Goal: Check status: Check status

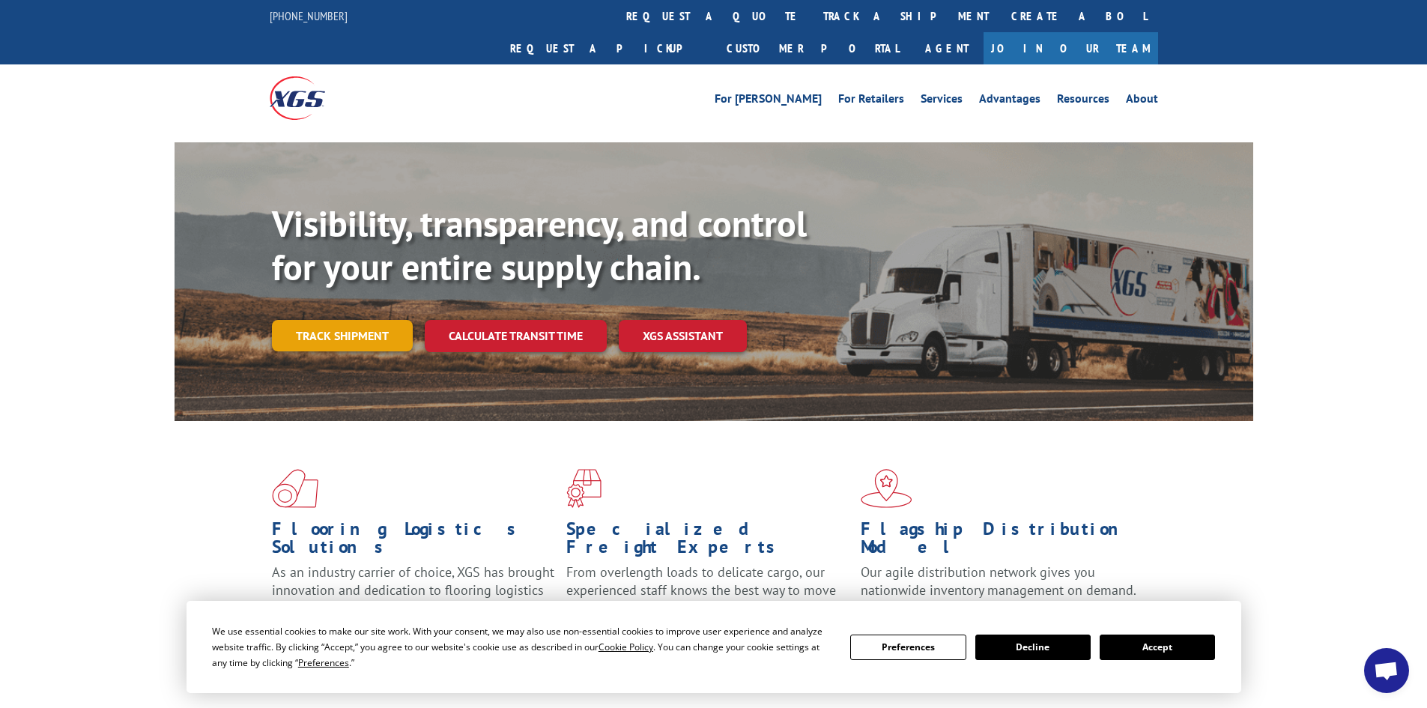
click at [350, 320] on link "Track shipment" at bounding box center [342, 335] width 141 height 31
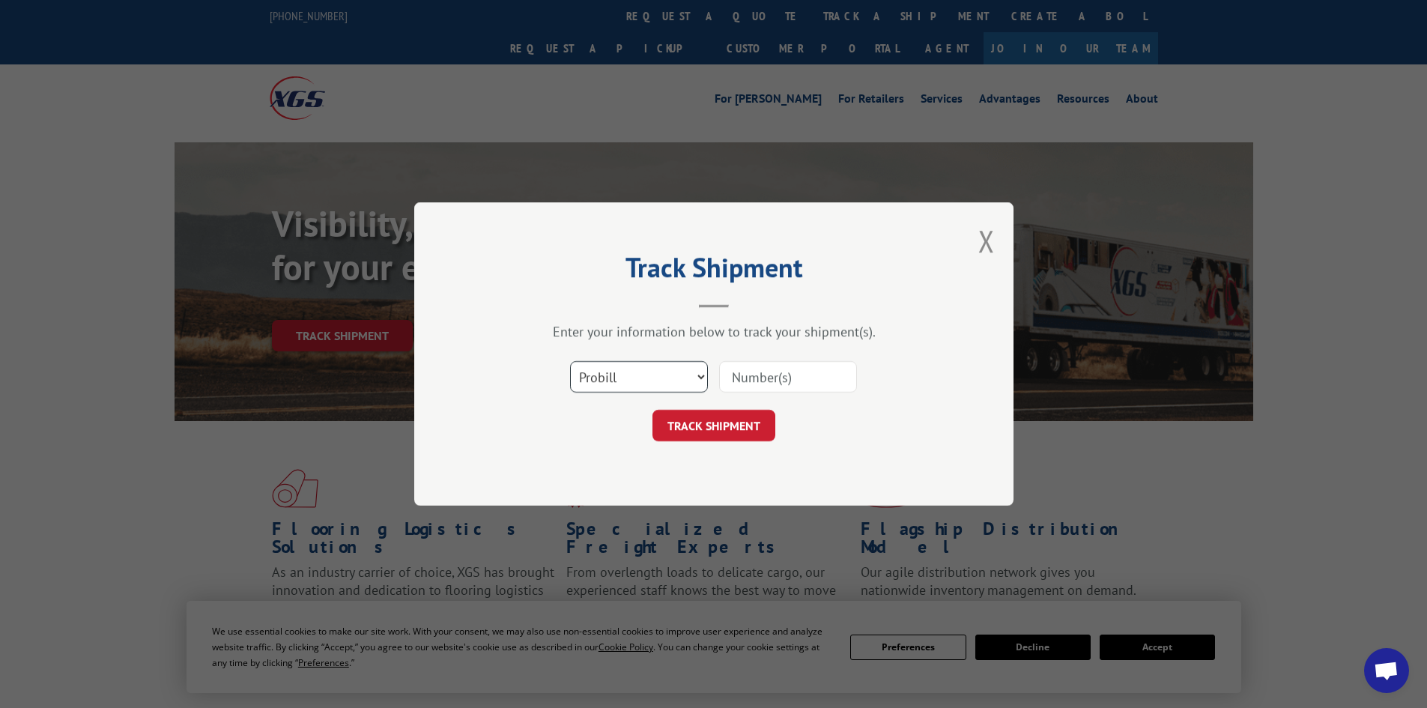
click at [697, 373] on select "Select category... Probill BOL PO" at bounding box center [639, 376] width 138 height 31
select select "po"
click at [570, 361] on select "Select category... Probill BOL PO" at bounding box center [639, 376] width 138 height 31
paste input "52530623"
type input "52530623"
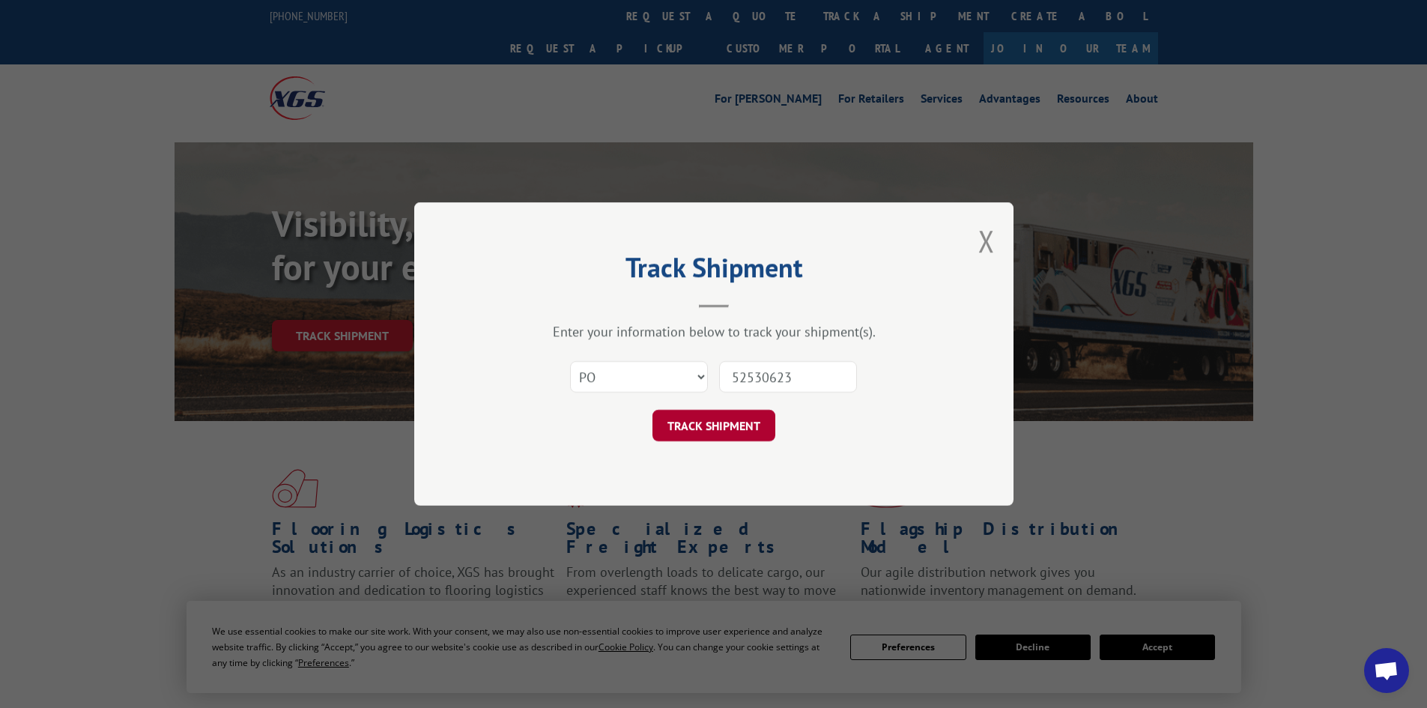
click at [711, 425] on button "TRACK SHIPMENT" at bounding box center [714, 425] width 123 height 31
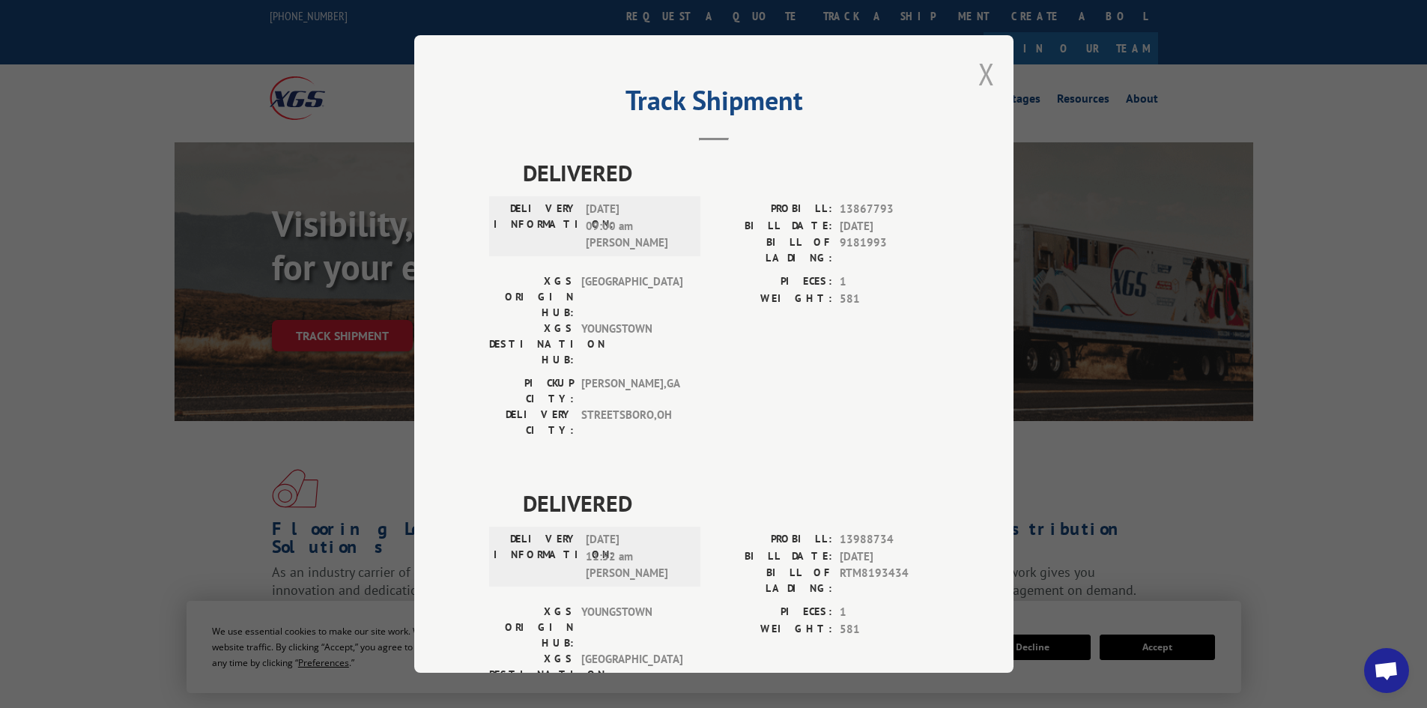
click at [979, 78] on button "Close modal" at bounding box center [987, 74] width 16 height 40
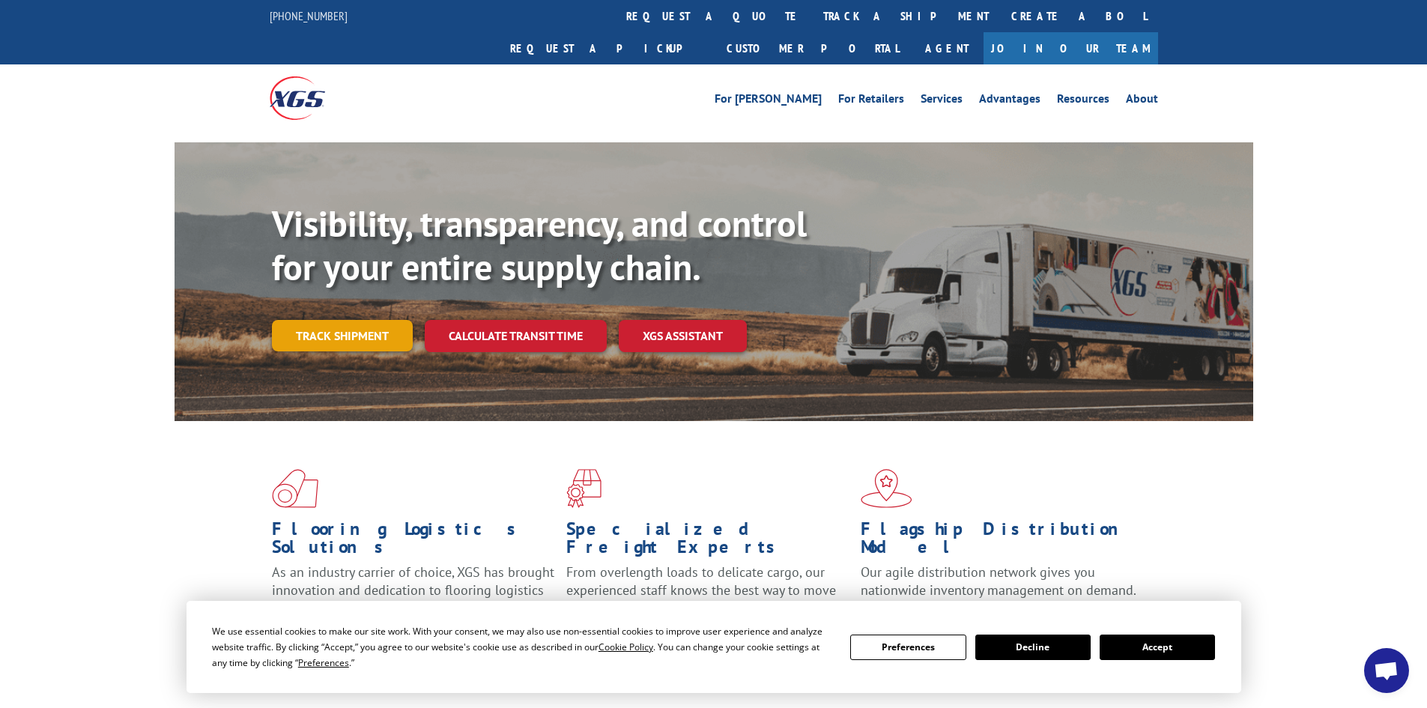
click at [373, 320] on link "Track shipment" at bounding box center [342, 335] width 141 height 31
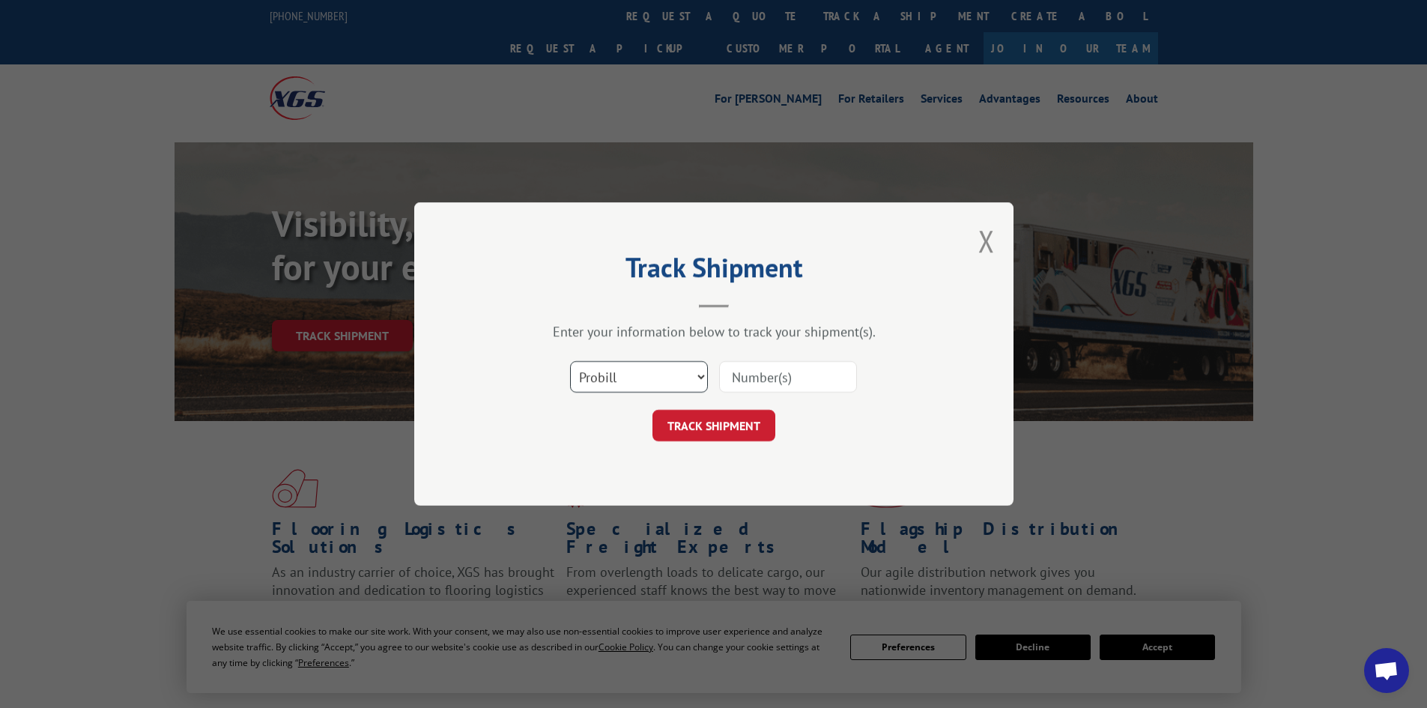
click at [707, 372] on select "Select category... Probill BOL PO" at bounding box center [639, 376] width 138 height 31
select select "po"
click at [570, 361] on select "Select category... Probill BOL PO" at bounding box center [639, 376] width 138 height 31
click at [830, 379] on input at bounding box center [788, 376] width 138 height 31
paste input "52530623"
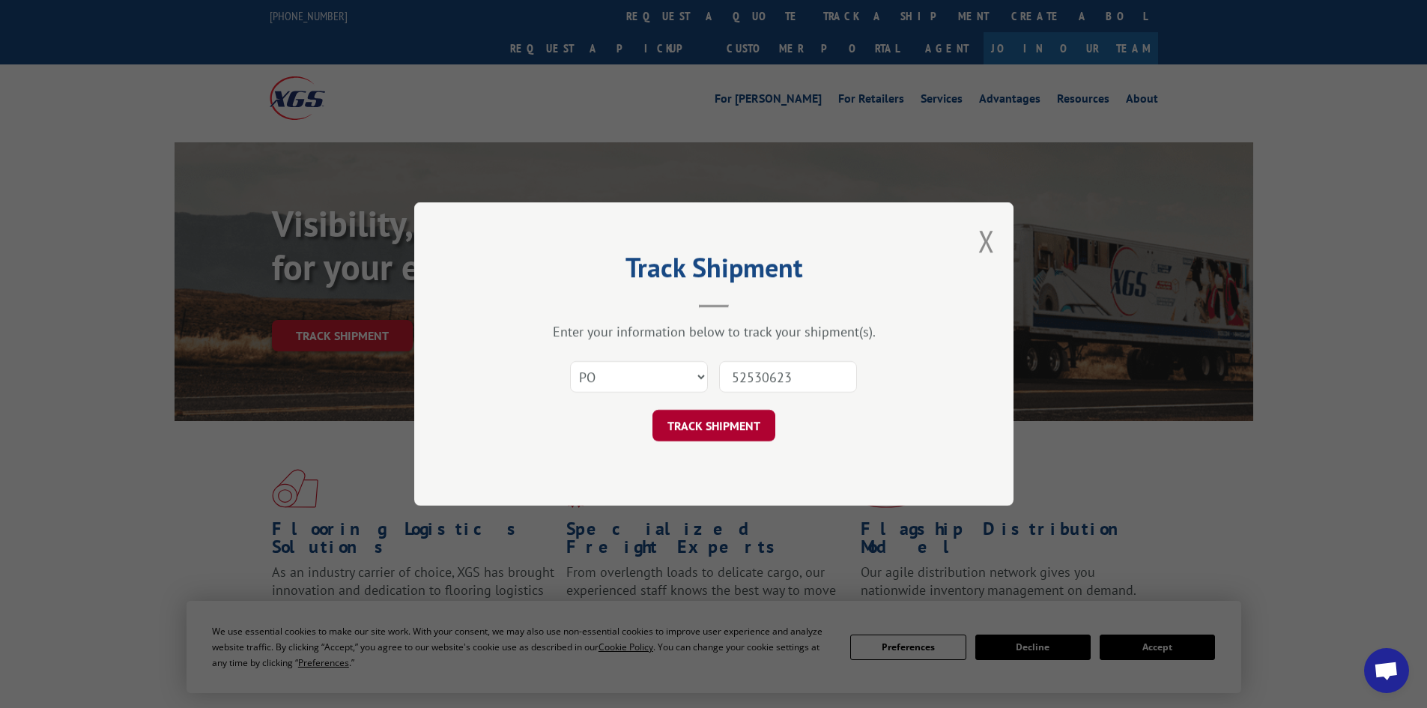
type input "52530623"
click at [716, 427] on button "TRACK SHIPMENT" at bounding box center [714, 425] width 123 height 31
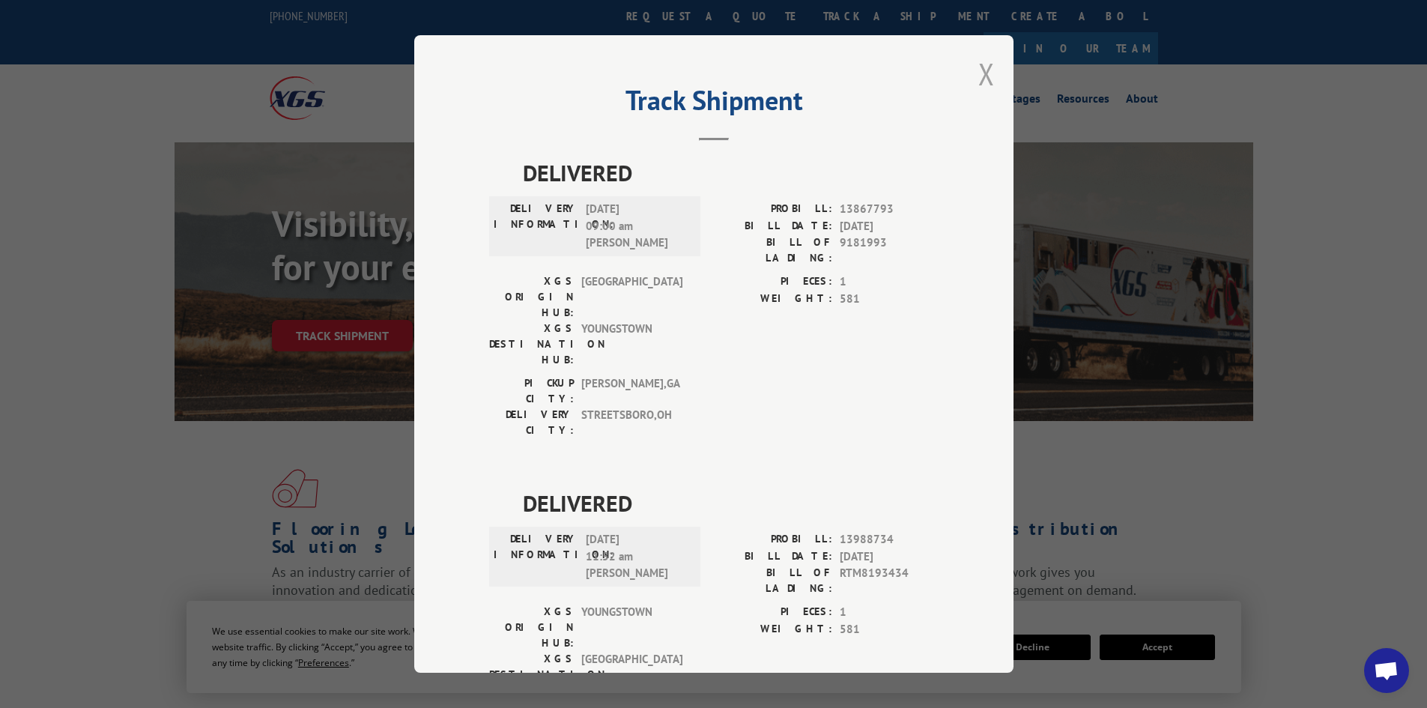
click at [984, 75] on button "Close modal" at bounding box center [987, 74] width 16 height 40
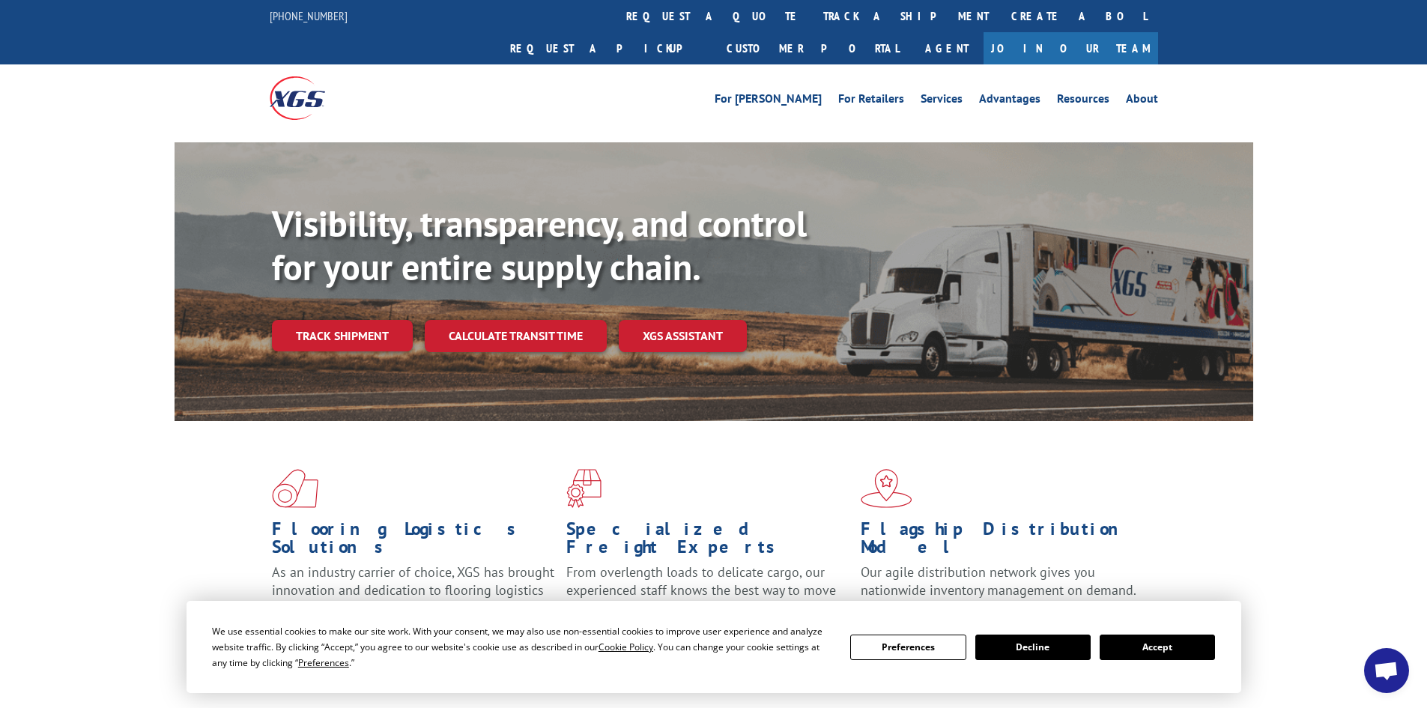
click at [365, 320] on link "Track shipment" at bounding box center [342, 335] width 141 height 31
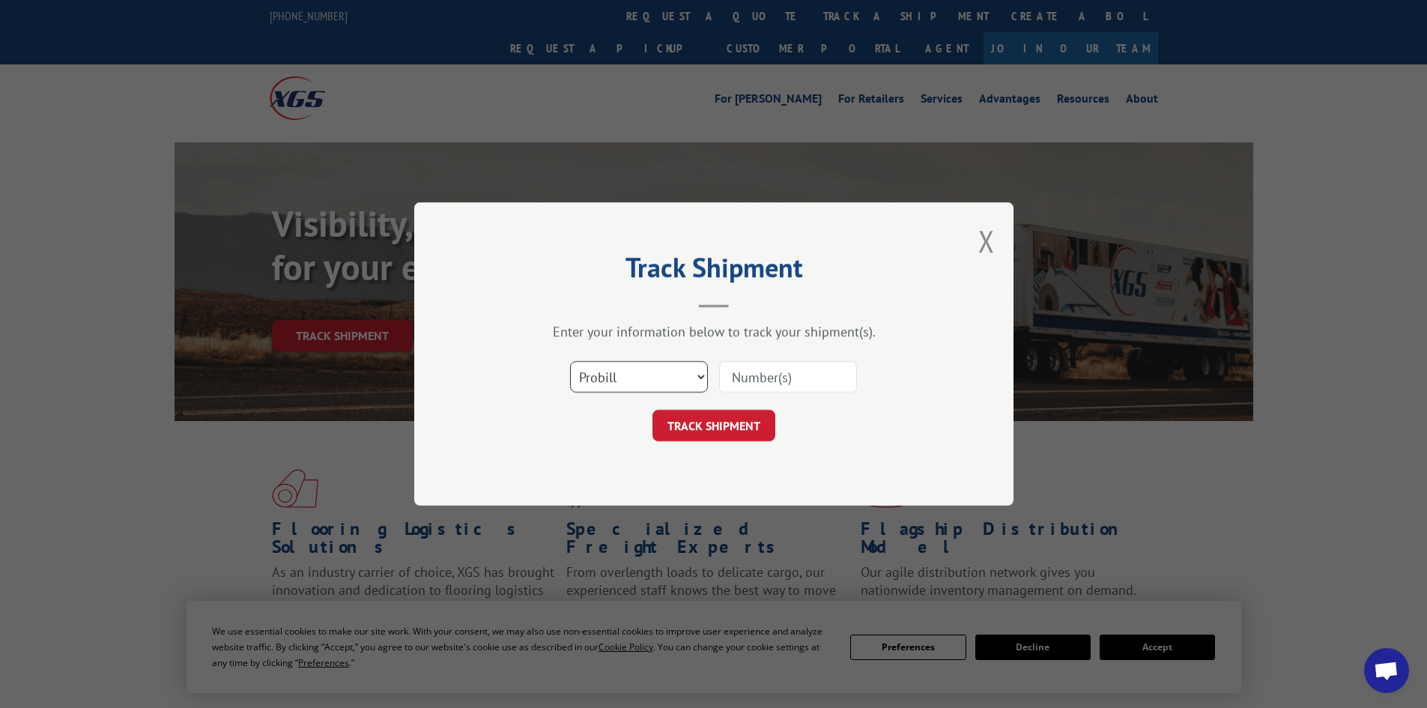
click at [698, 372] on select "Select category... Probill BOL PO" at bounding box center [639, 376] width 138 height 31
select select "po"
click at [570, 361] on select "Select category... Probill BOL PO" at bounding box center [639, 376] width 138 height 31
click at [804, 375] on input at bounding box center [788, 376] width 138 height 31
paste input "52434663"
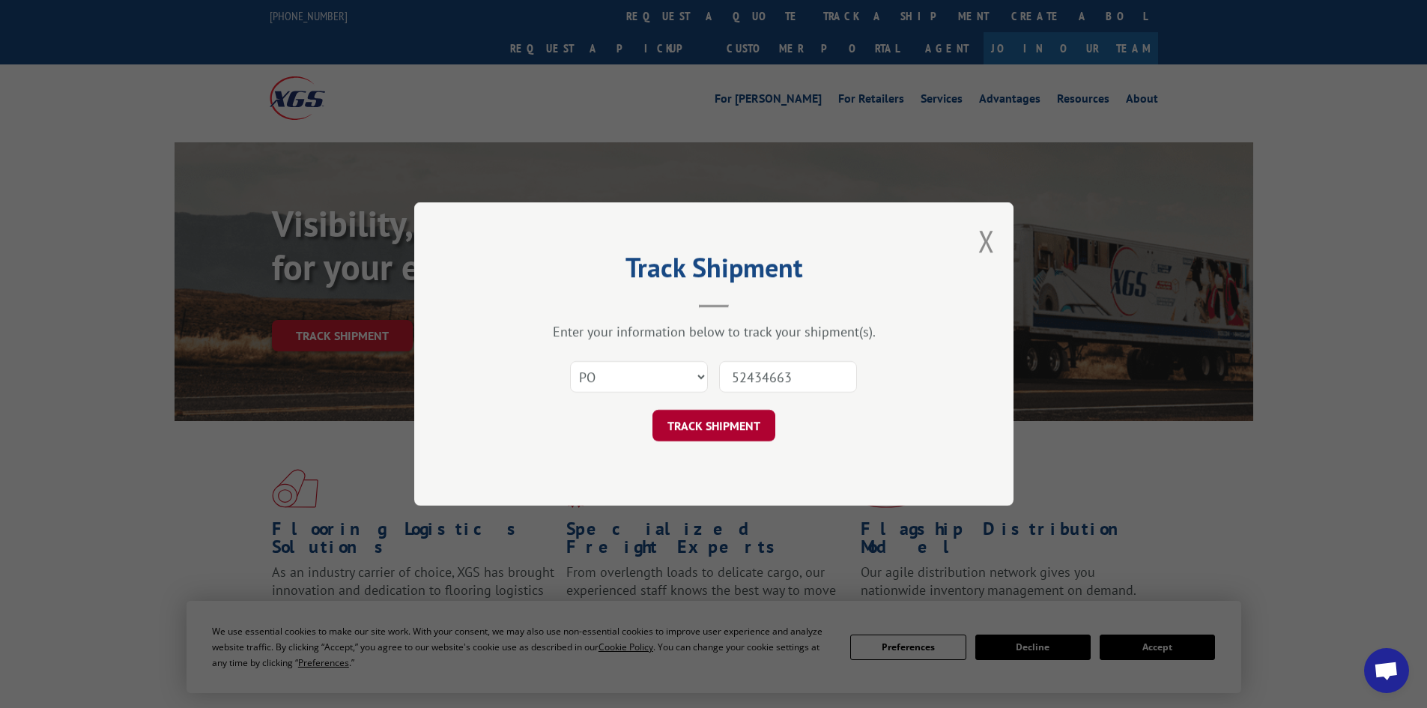
type input "52434663"
click at [704, 430] on button "TRACK SHIPMENT" at bounding box center [714, 425] width 123 height 31
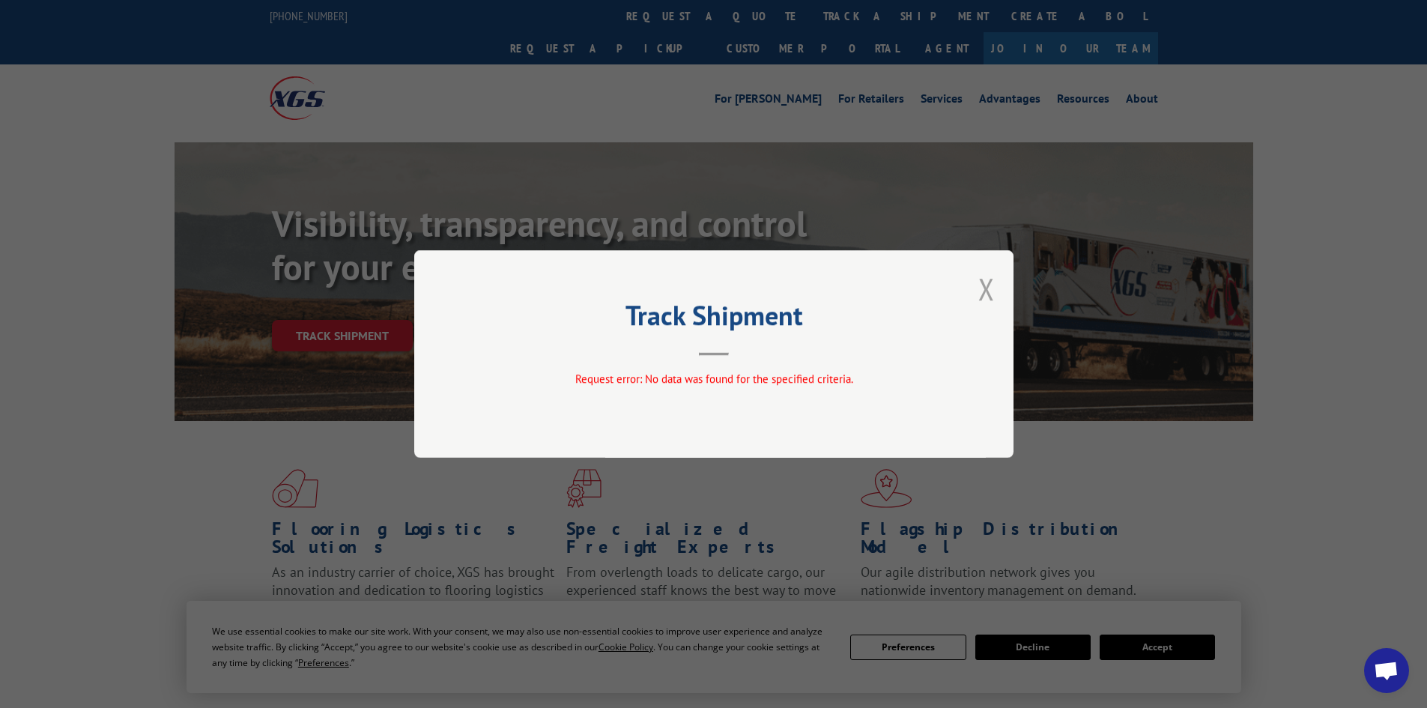
click at [988, 291] on button "Close modal" at bounding box center [987, 289] width 16 height 40
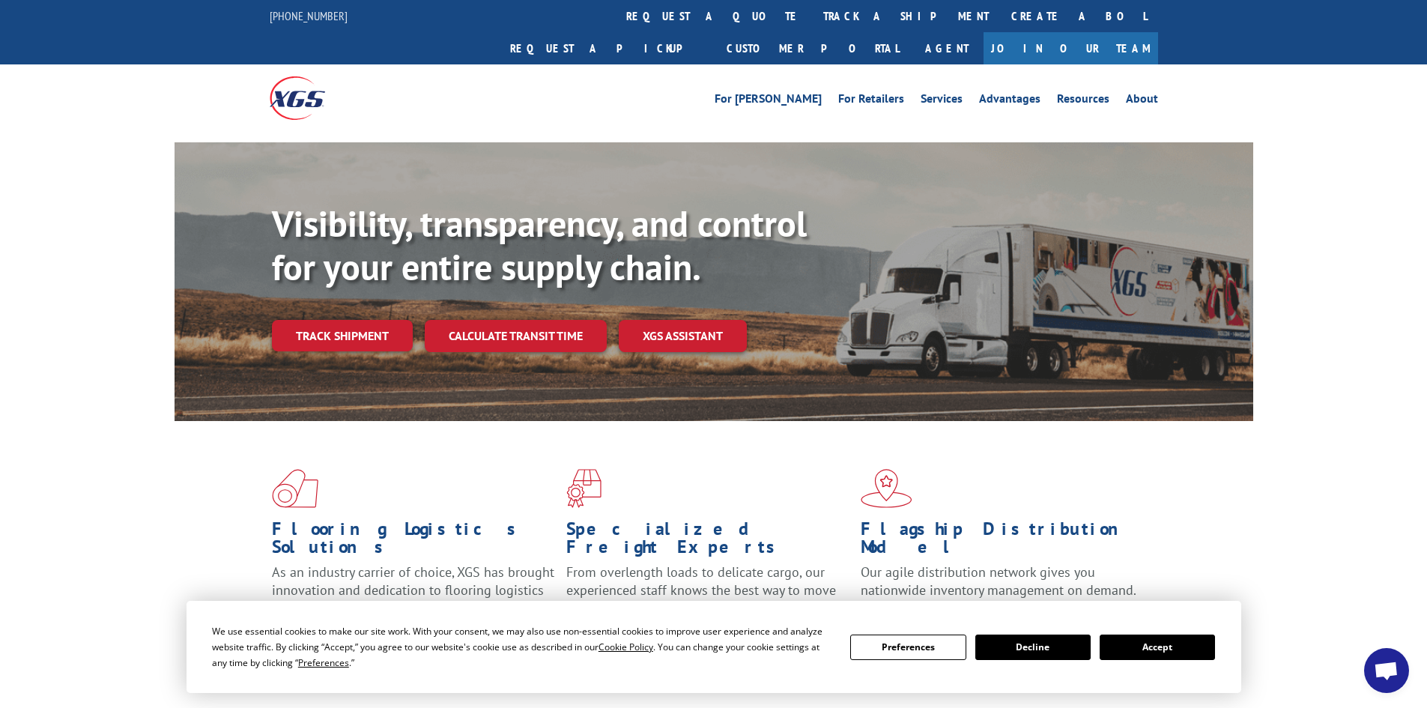
click at [1303, 623] on div "Flooring Logistics Solutions As an industry carrier of choice, XGS has brought …" at bounding box center [713, 571] width 1427 height 301
click at [1388, 668] on span "Open chat" at bounding box center [1386, 672] width 25 height 21
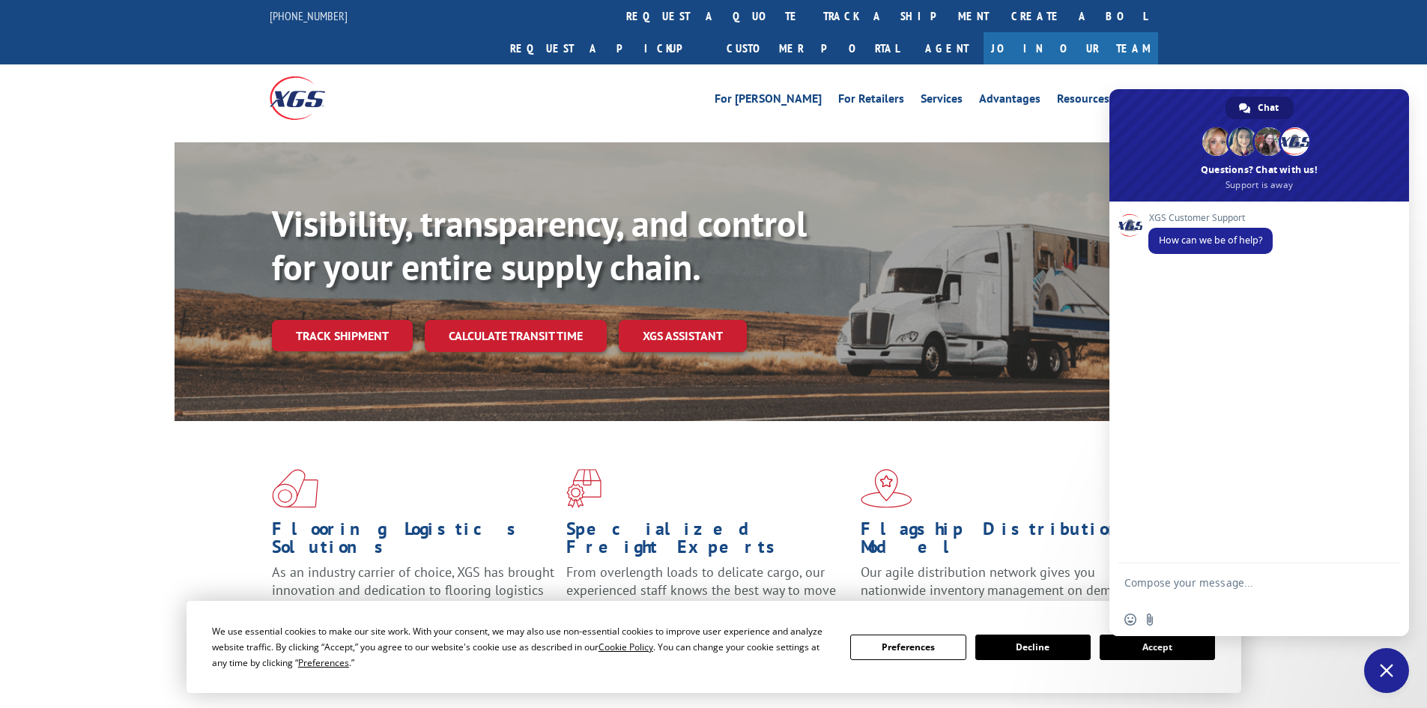
click at [1360, 64] on div "For [PERSON_NAME] For Retailers Services Advantages Resources About For [PERSON…" at bounding box center [713, 97] width 1427 height 67
click at [1388, 669] on span "Close chat" at bounding box center [1386, 670] width 13 height 13
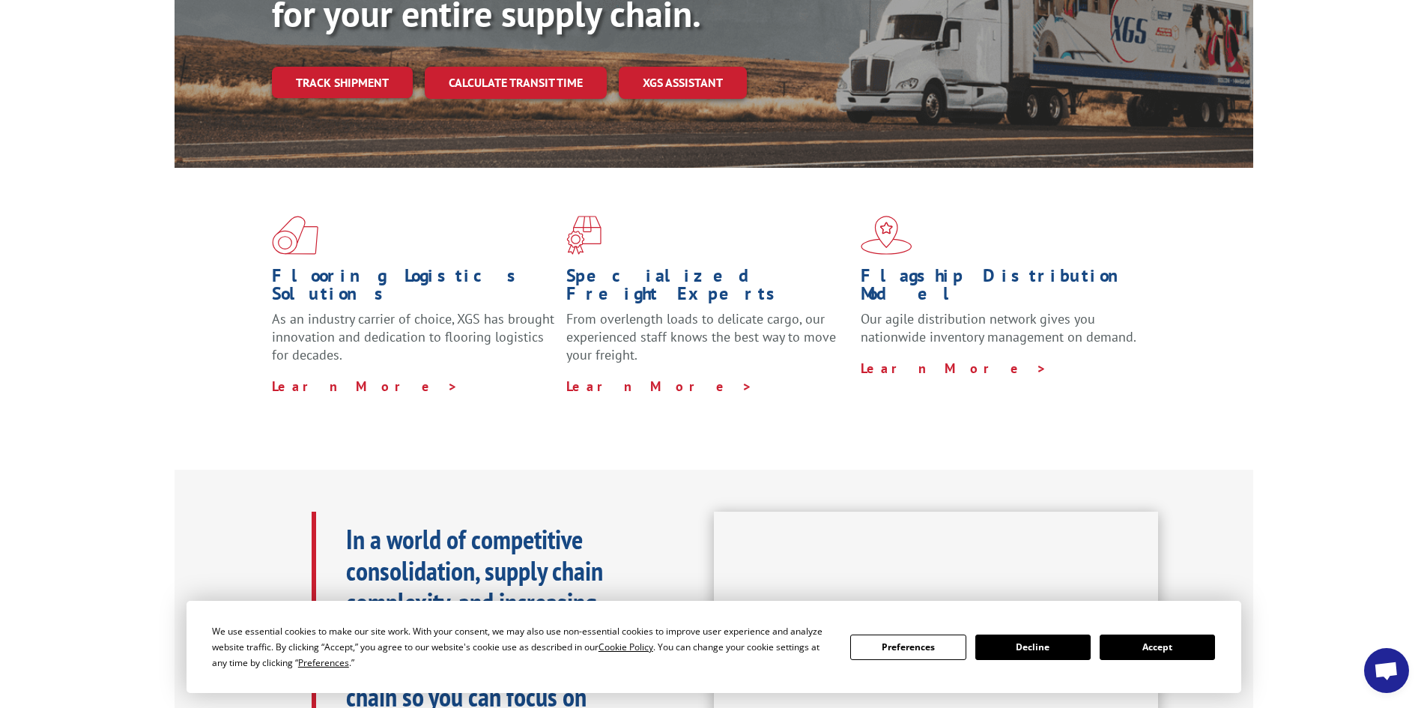
scroll to position [300, 0]
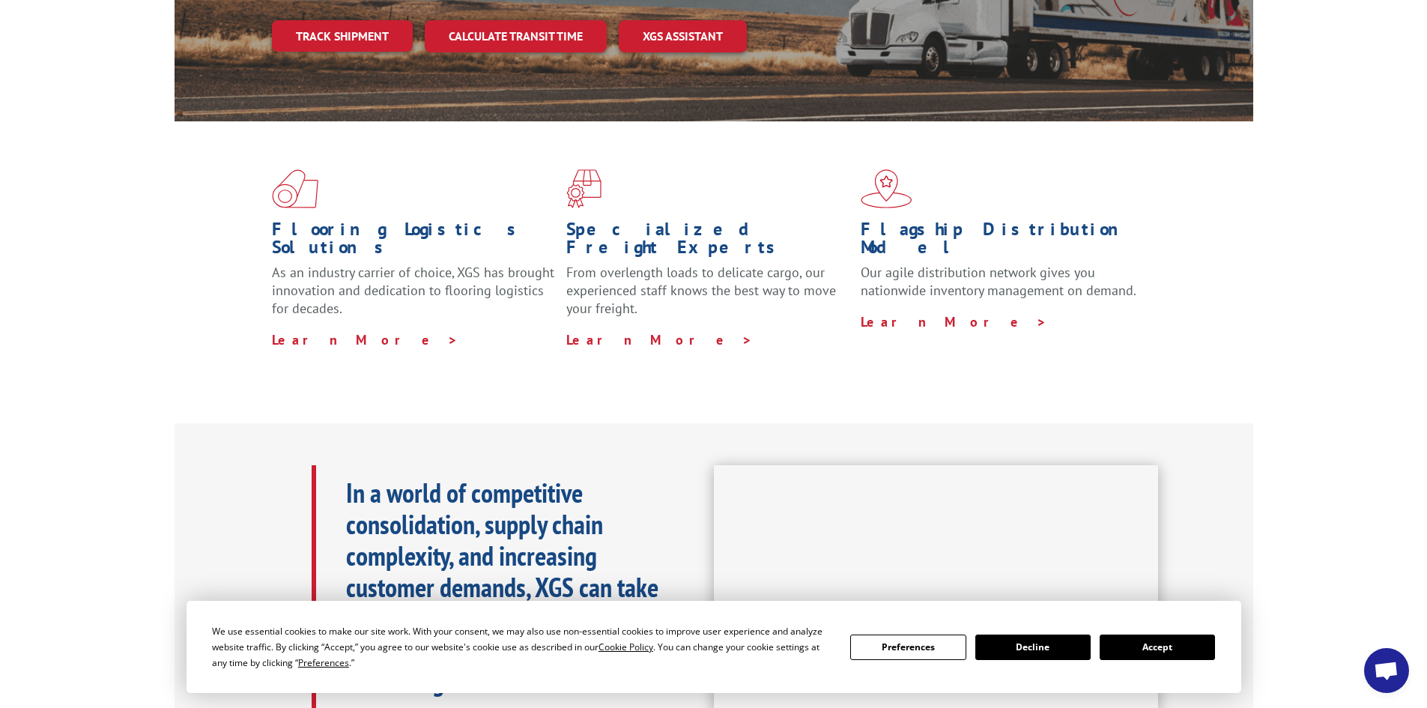
click at [1061, 650] on button "Decline" at bounding box center [1033, 647] width 115 height 25
